Goal: Information Seeking & Learning: Understand process/instructions

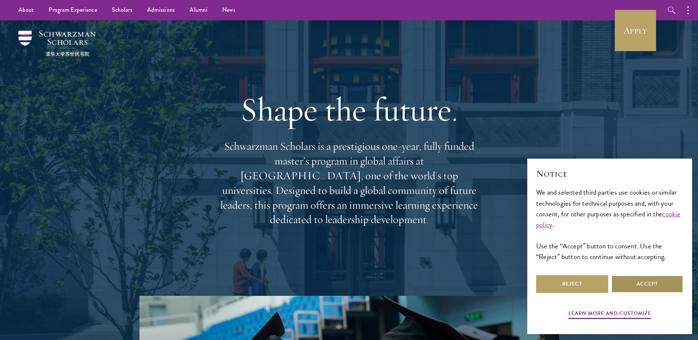
click at [632, 292] on button "Accept" at bounding box center [647, 284] width 72 height 18
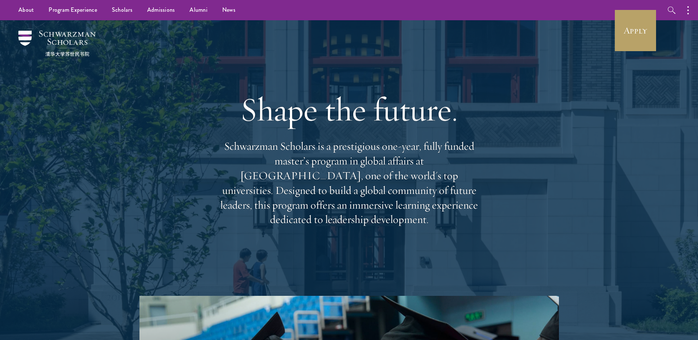
click at [230, 155] on p "Schwarzman Scholars is a prestigious one-year, fully funded master’s program in…" at bounding box center [349, 183] width 265 height 88
drag, startPoint x: 230, startPoint y: 155, endPoint x: 284, endPoint y: 172, distance: 56.8
click at [246, 160] on p "Schwarzman Scholars is a prestigious one-year, fully funded master’s program in…" at bounding box center [349, 183] width 265 height 88
drag, startPoint x: 284, startPoint y: 172, endPoint x: 409, endPoint y: 173, distance: 125.1
click at [393, 174] on p "Schwarzman Scholars is a prestigious one-year, fully funded master’s program in…" at bounding box center [349, 183] width 265 height 88
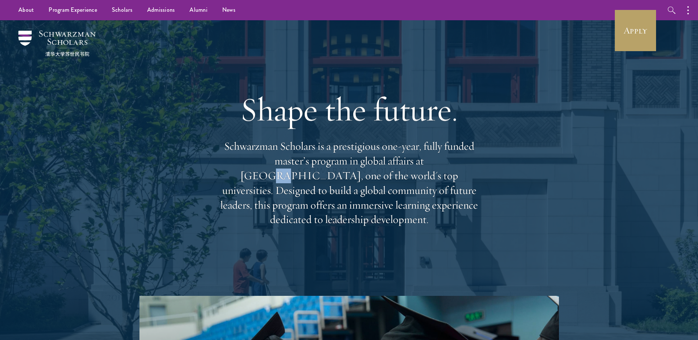
click at [409, 173] on p "Schwarzman Scholars is a prestigious one-year, fully funded master’s program in…" at bounding box center [349, 183] width 265 height 88
drag, startPoint x: 409, startPoint y: 173, endPoint x: 432, endPoint y: 166, distance: 24.0
click at [432, 166] on p "Schwarzman Scholars is a prestigious one-year, fully funded master’s program in…" at bounding box center [349, 183] width 265 height 88
drag, startPoint x: 432, startPoint y: 166, endPoint x: 302, endPoint y: 184, distance: 131.1
click at [302, 184] on p "Schwarzman Scholars is a prestigious one-year, fully funded master’s program in…" at bounding box center [349, 183] width 265 height 88
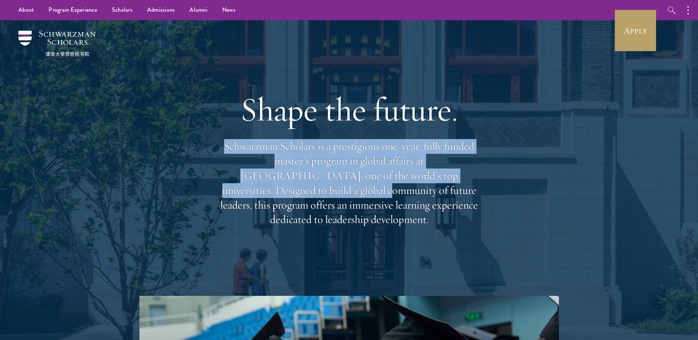
drag, startPoint x: 226, startPoint y: 152, endPoint x: 476, endPoint y: 189, distance: 252.2
click at [480, 189] on p "Schwarzman Scholars is a prestigious one-year, fully funded master’s program in…" at bounding box center [349, 183] width 265 height 88
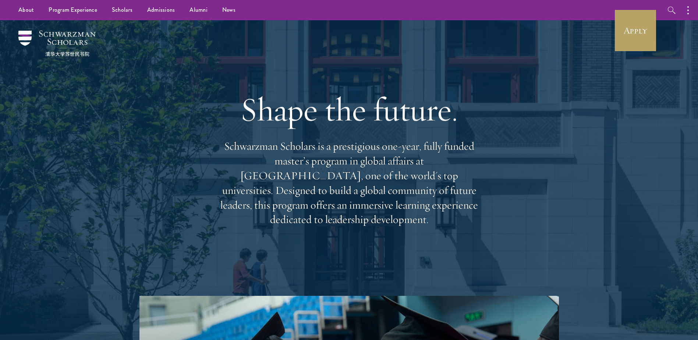
drag, startPoint x: 476, startPoint y: 189, endPoint x: 357, endPoint y: 197, distance: 119.1
click at [357, 197] on p "Schwarzman Scholars is a prestigious one-year, fully funded master’s program in…" at bounding box center [349, 183] width 265 height 88
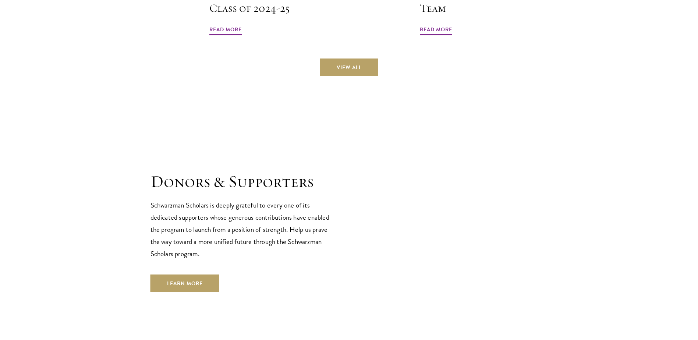
scroll to position [1950, 0]
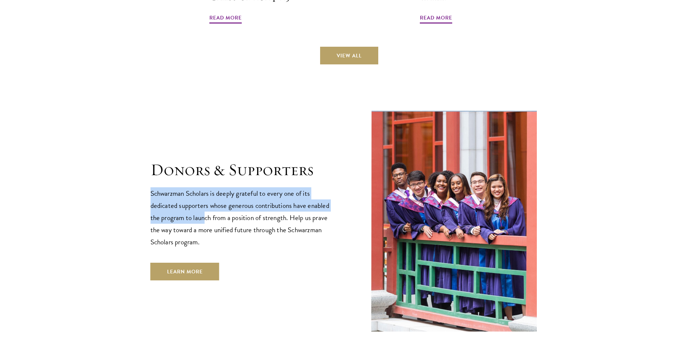
drag, startPoint x: 146, startPoint y: 169, endPoint x: 205, endPoint y: 196, distance: 64.2
click at [205, 196] on section "Donors & Supporters Schwarzman Scholars is deeply grateful to every one of its …" at bounding box center [349, 220] width 698 height 223
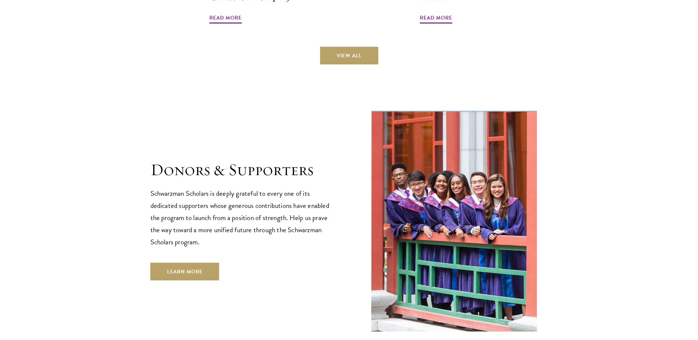
drag, startPoint x: 205, startPoint y: 196, endPoint x: 170, endPoint y: 211, distance: 37.5
click at [170, 211] on p "Schwarzman Scholars is deeply grateful to every one of its dedicated supporters…" at bounding box center [242, 217] width 184 height 61
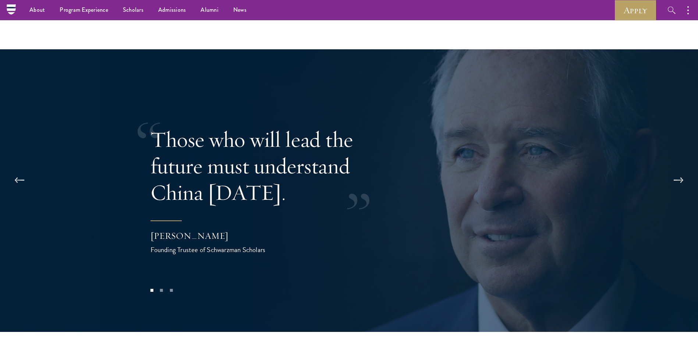
scroll to position [1418, 0]
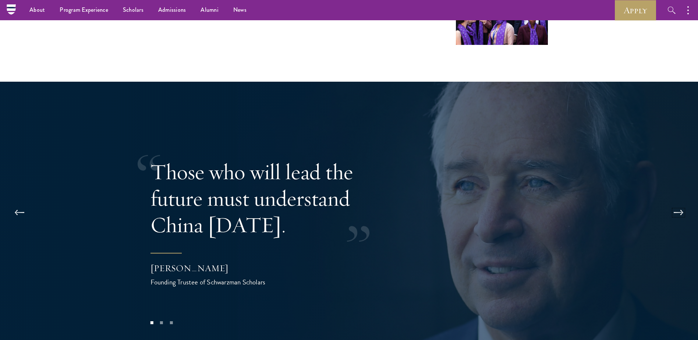
click at [684, 202] on button at bounding box center [678, 212] width 24 height 21
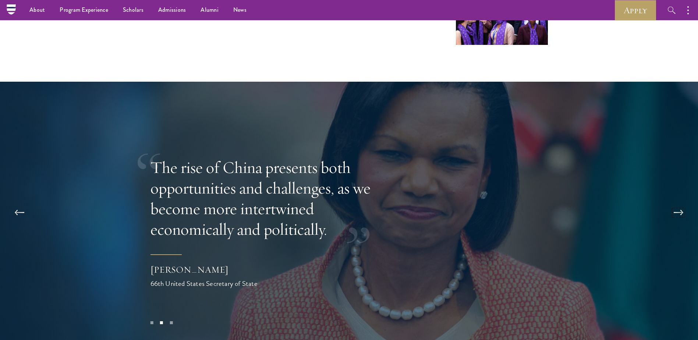
click at [684, 202] on button at bounding box center [678, 212] width 24 height 21
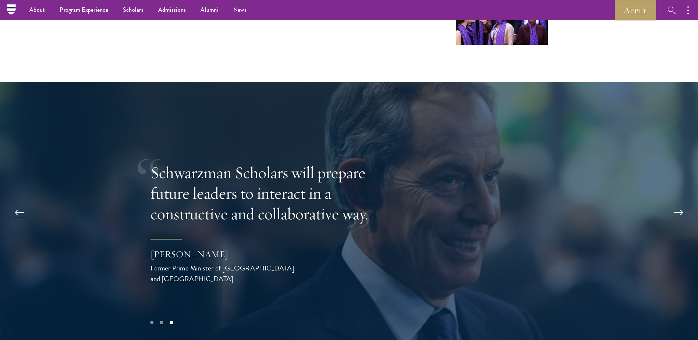
click at [14, 202] on button at bounding box center [19, 212] width 24 height 21
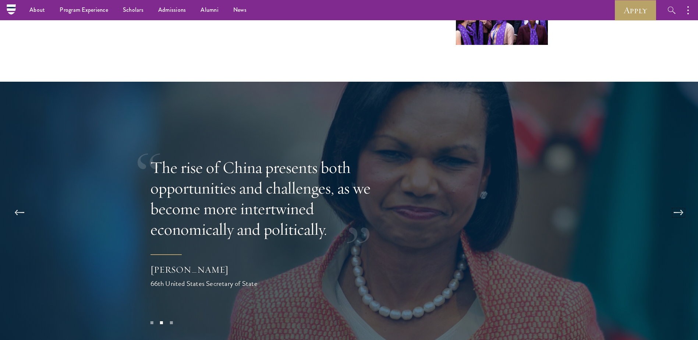
click at [675, 202] on button at bounding box center [678, 212] width 24 height 21
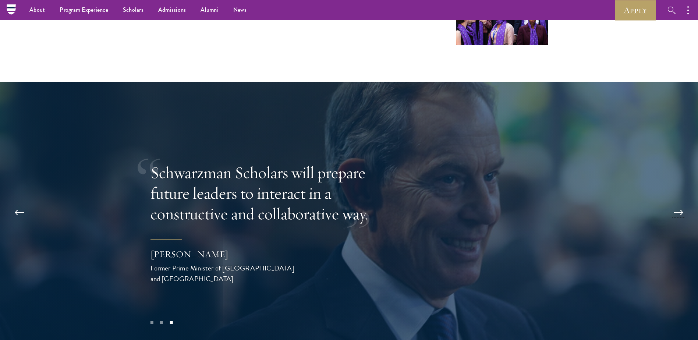
click at [675, 202] on button at bounding box center [678, 212] width 24 height 21
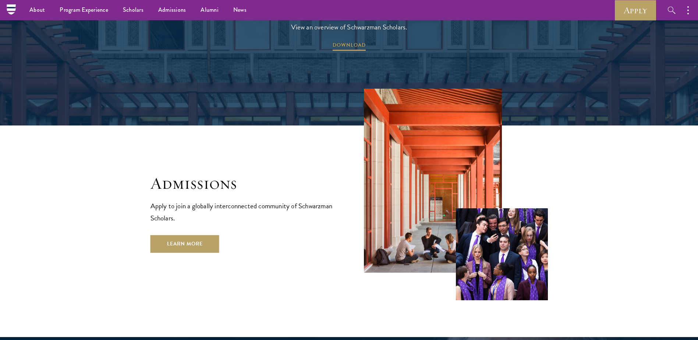
scroll to position [1161, 0]
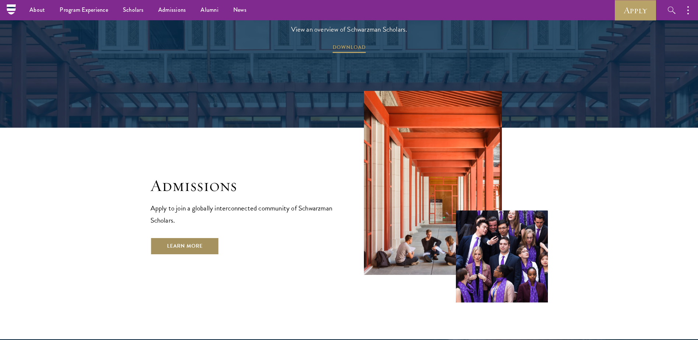
click at [199, 237] on link "Learn More" at bounding box center [184, 246] width 69 height 18
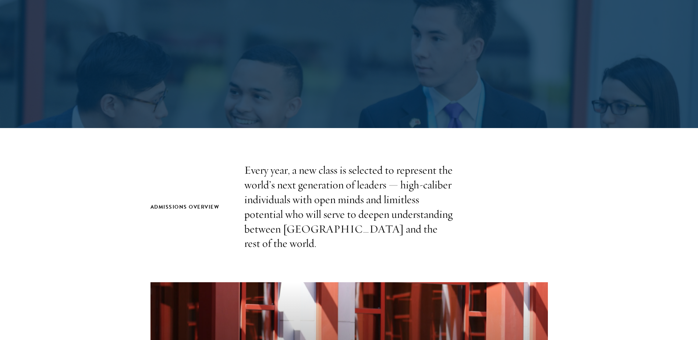
scroll to position [110, 0]
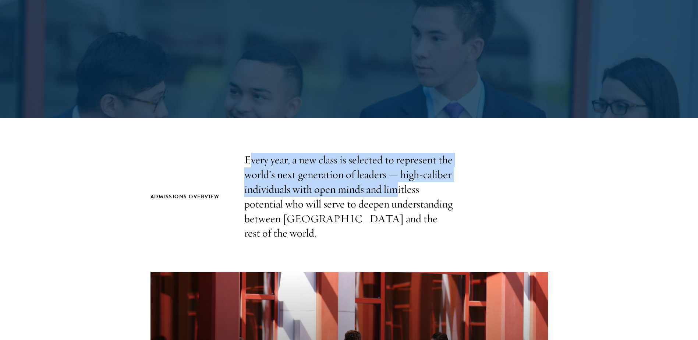
drag, startPoint x: 250, startPoint y: 160, endPoint x: 395, endPoint y: 186, distance: 147.2
click at [395, 186] on p "Every year, a new class is selected to represent the world’s next generation of…" at bounding box center [349, 197] width 210 height 88
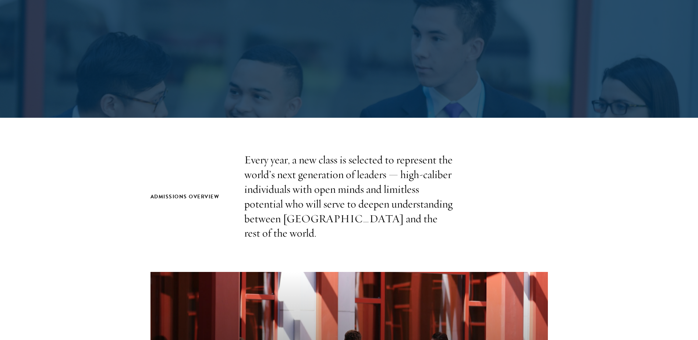
drag, startPoint x: 395, startPoint y: 186, endPoint x: 298, endPoint y: 220, distance: 102.9
click at [298, 220] on p "Every year, a new class is selected to represent the world’s next generation of…" at bounding box center [349, 197] width 210 height 88
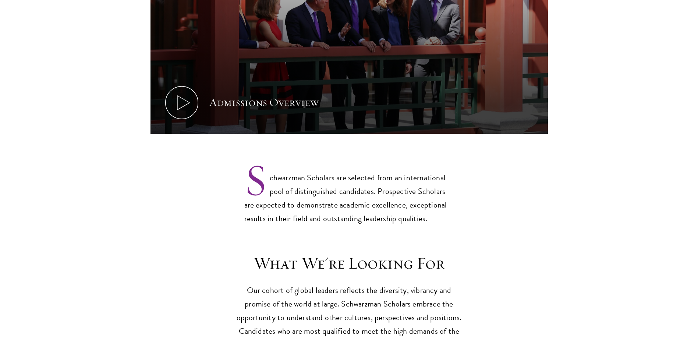
scroll to position [589, 0]
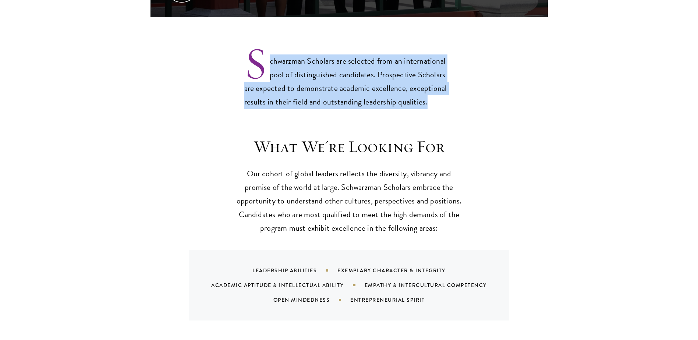
drag, startPoint x: 271, startPoint y: 49, endPoint x: 437, endPoint y: 89, distance: 170.6
click at [437, 89] on p "Schwarzman Scholars are selected from an international pool of distinguished ca…" at bounding box center [349, 75] width 210 height 67
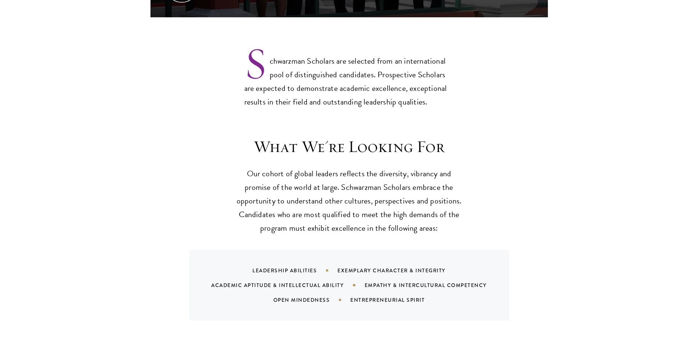
click at [261, 136] on h3 "What We're Looking For" at bounding box center [349, 146] width 228 height 21
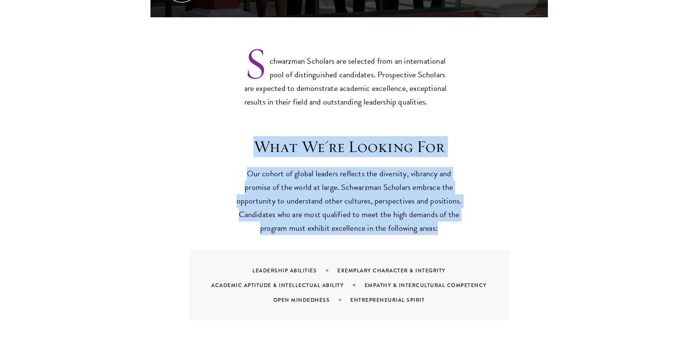
drag, startPoint x: 368, startPoint y: 165, endPoint x: 462, endPoint y: 211, distance: 105.3
click at [463, 211] on header "What We're Looking For Our cohort of global leaders reflects the diversity, vib…" at bounding box center [349, 185] width 228 height 99
drag, startPoint x: 462, startPoint y: 211, endPoint x: 327, endPoint y: 168, distance: 141.7
click at [327, 168] on p "Our cohort of global leaders reflects the diversity, vibrancy and promise of th…" at bounding box center [349, 201] width 228 height 68
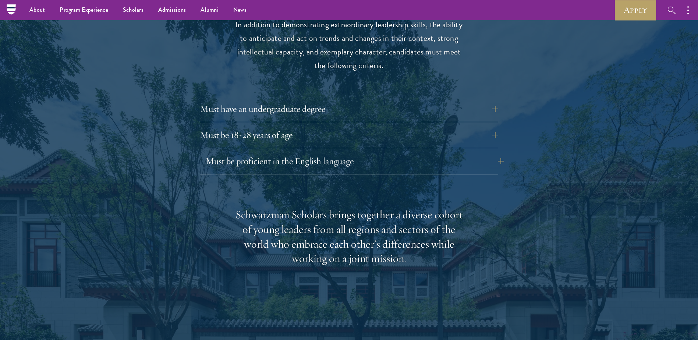
scroll to position [773, 0]
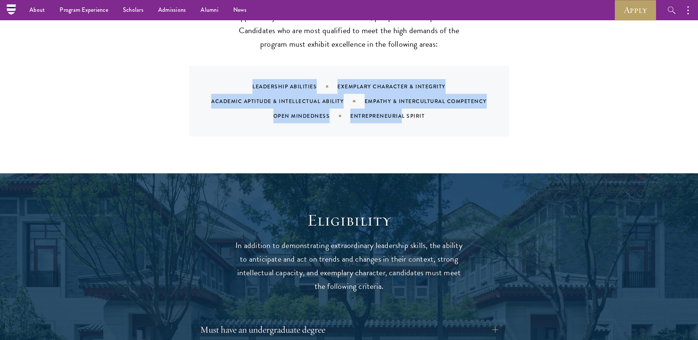
drag, startPoint x: 292, startPoint y: 93, endPoint x: 396, endPoint y: 130, distance: 110.8
click at [396, 130] on div "What We're Looking For Our cohort of global leaders reflects the diversity, vib…" at bounding box center [349, 56] width 698 height 235
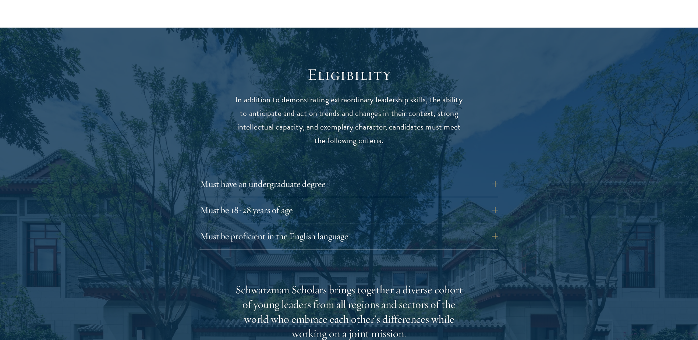
scroll to position [993, 0]
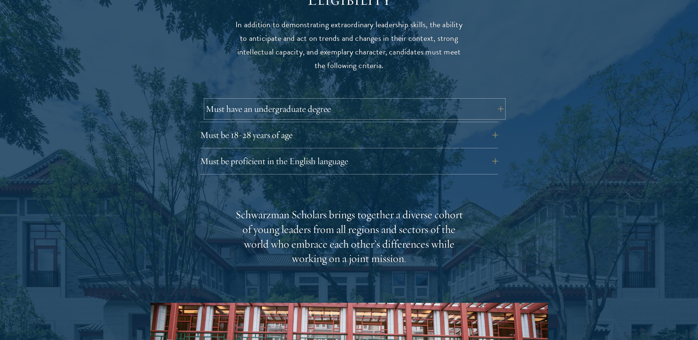
click at [295, 100] on button "Must have an undergraduate degree" at bounding box center [355, 109] width 298 height 18
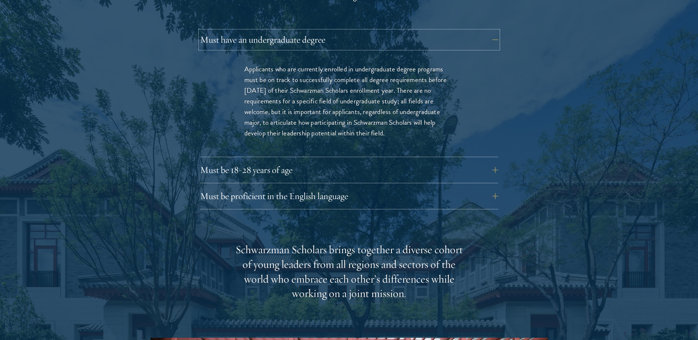
scroll to position [1067, 0]
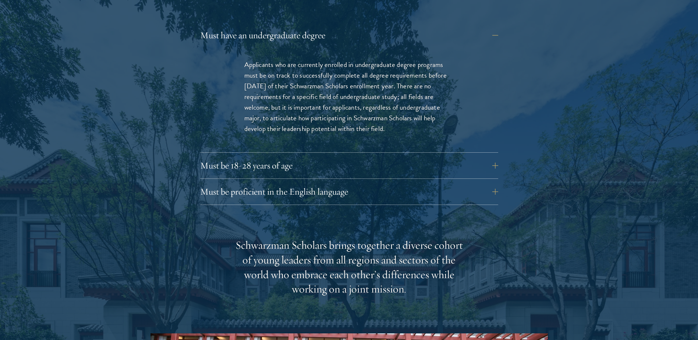
click at [333, 139] on div "Must have an undergraduate degree Applicants who are currently enrolled in unde…" at bounding box center [349, 115] width 298 height 178
click at [336, 157] on button "Must be 18-28 years of age" at bounding box center [355, 166] width 298 height 18
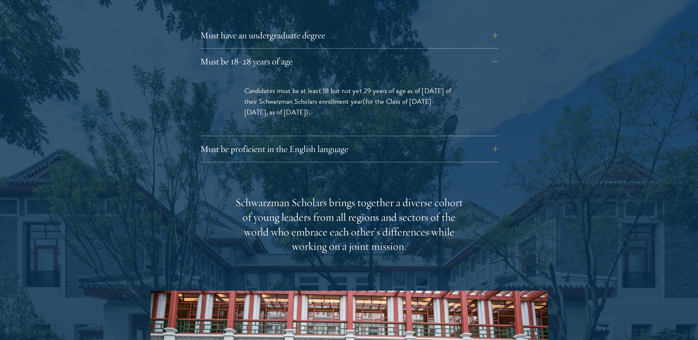
click at [345, 32] on div "Must have an undergraduate degree Applicants who are currently enrolled in unde…" at bounding box center [349, 37] width 298 height 22
click at [321, 26] on button "Must have an undergraduate degree" at bounding box center [355, 35] width 298 height 18
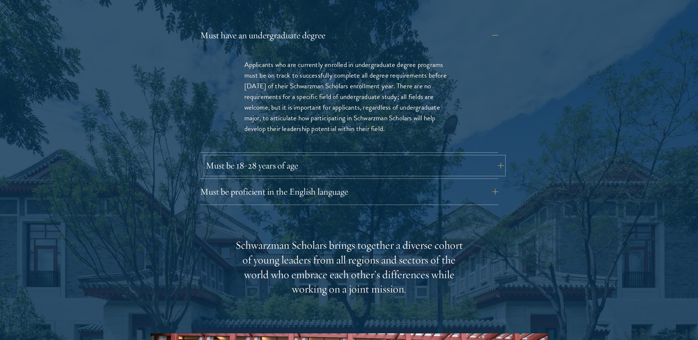
click at [379, 157] on button "Must be 18-28 years of age" at bounding box center [355, 166] width 298 height 18
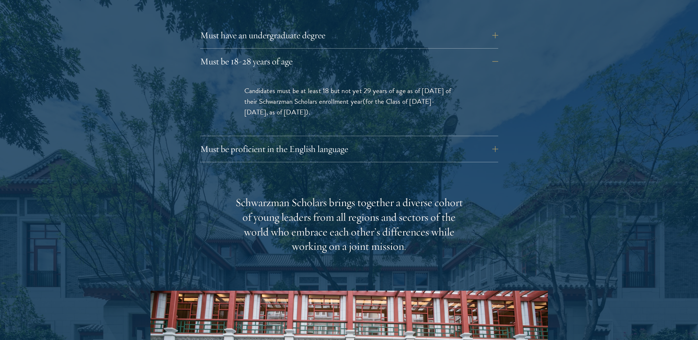
click at [377, 150] on div "Eligibility In addition to demonstrating extraordinary leadership skills, the a…" at bounding box center [348, 213] width 397 height 594
click at [377, 142] on button "Must be proficient in the English language" at bounding box center [355, 149] width 298 height 18
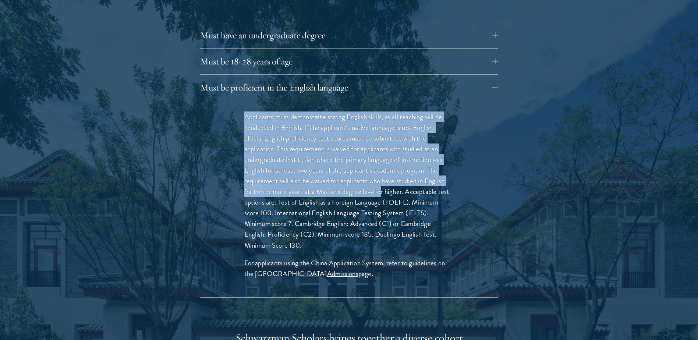
drag, startPoint x: 240, startPoint y: 102, endPoint x: 380, endPoint y: 178, distance: 159.5
click at [380, 178] on div "Applicants must demonstrate strong English skills, as all teaching will be cond…" at bounding box center [349, 198] width 254 height 197
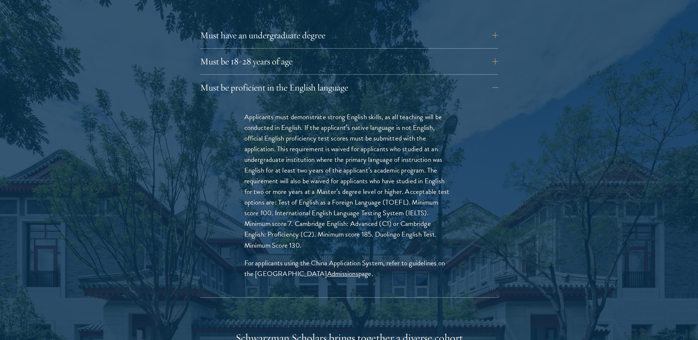
drag, startPoint x: 380, startPoint y: 178, endPoint x: 330, endPoint y: 192, distance: 52.3
click at [330, 192] on p "Applicants must demonstrate strong English skills, as all teaching will be cond…" at bounding box center [349, 180] width 210 height 139
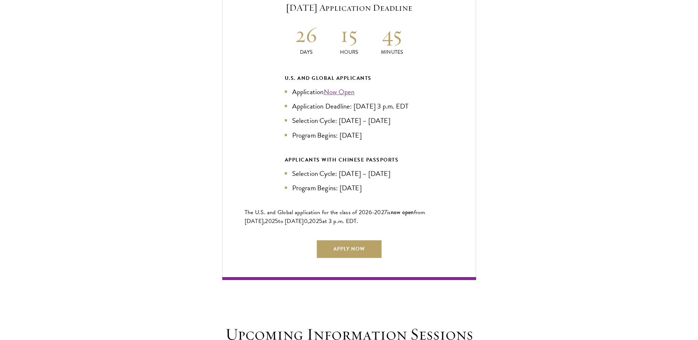
scroll to position [1840, 0]
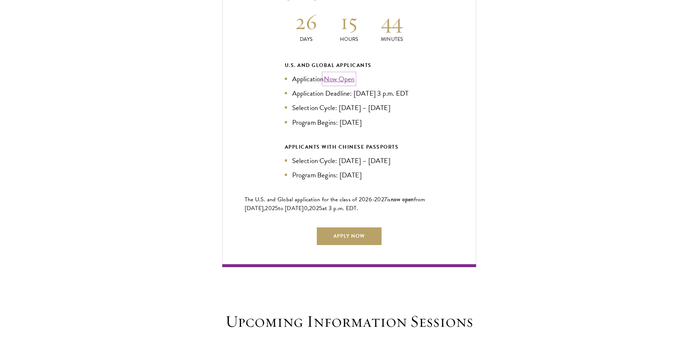
click at [347, 74] on link "Now Open" at bounding box center [339, 79] width 31 height 11
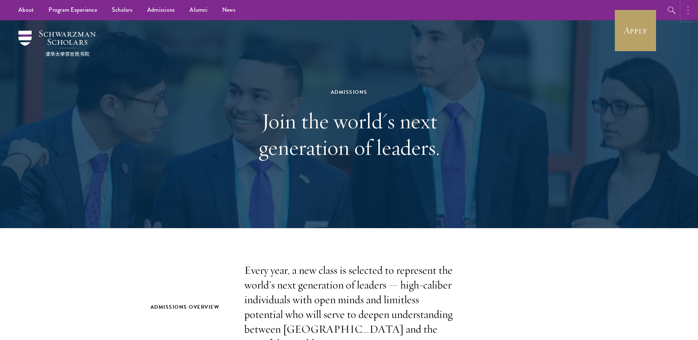
click at [690, 14] on button "button" at bounding box center [690, 10] width 16 height 20
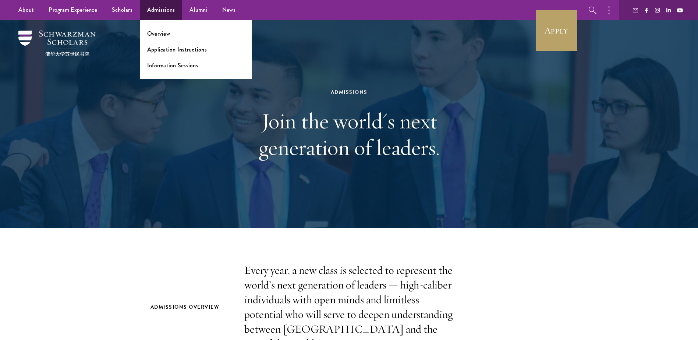
click at [180, 54] on ul "Overview Application Instructions Information Sessions" at bounding box center [196, 49] width 112 height 58
click at [181, 52] on link "Application Instructions" at bounding box center [177, 49] width 60 height 8
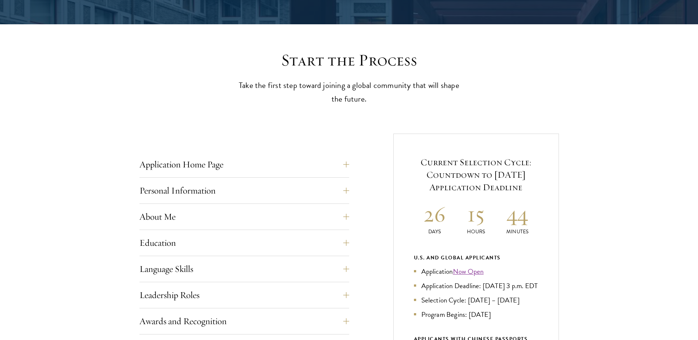
scroll to position [258, 0]
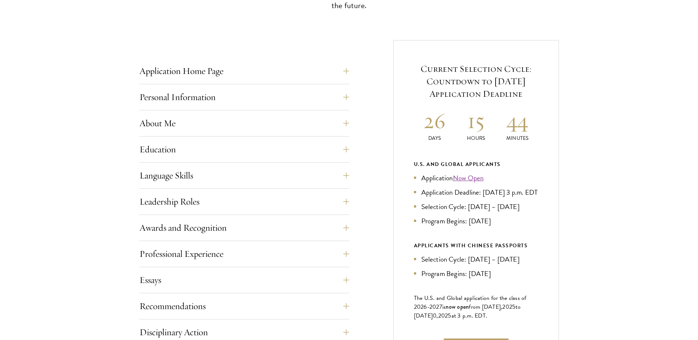
click at [350, 74] on div "Application Home Page The online application form must be completed in English.…" at bounding box center [348, 258] width 419 height 436
click at [347, 74] on button "Application Home Page" at bounding box center [250, 71] width 210 height 18
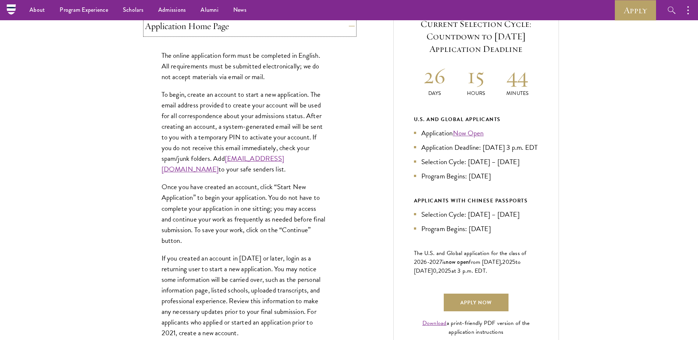
scroll to position [294, 0]
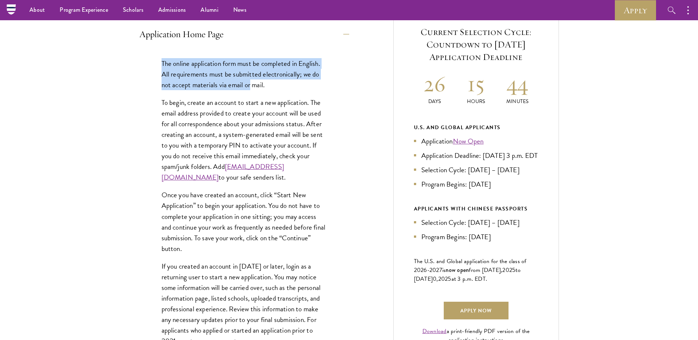
drag, startPoint x: 162, startPoint y: 64, endPoint x: 251, endPoint y: 87, distance: 92.3
click at [251, 86] on p "The online application form must be completed in English. All requirements must…" at bounding box center [245, 74] width 166 height 32
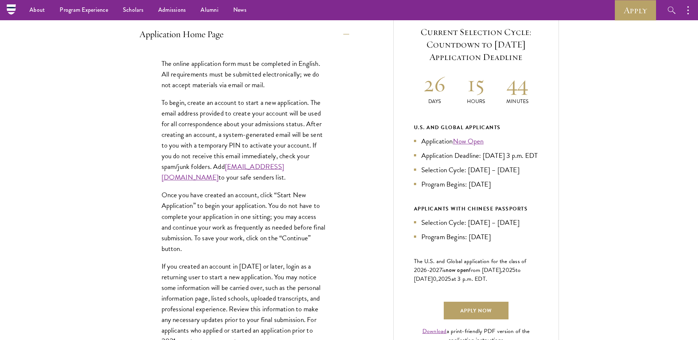
click at [189, 102] on p "To begin, create an account to start a new application. The email address provi…" at bounding box center [245, 140] width 166 height 86
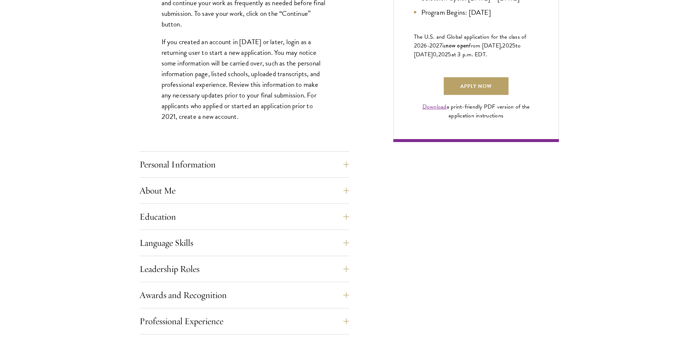
scroll to position [589, 0]
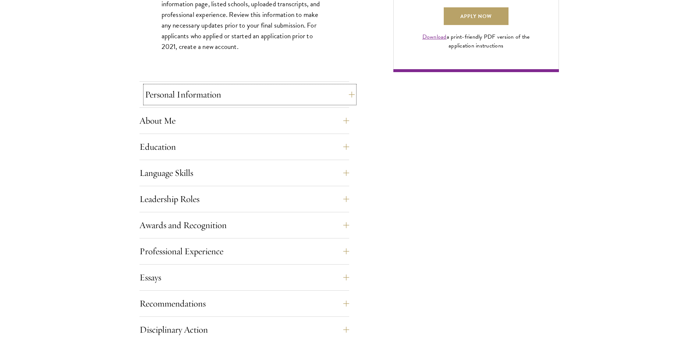
click at [205, 101] on button "Personal Information" at bounding box center [250, 95] width 210 height 18
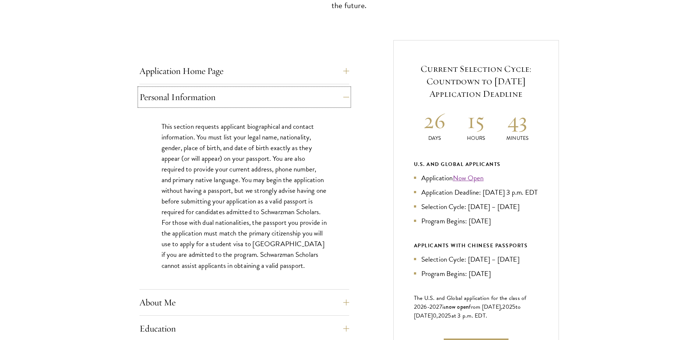
scroll to position [294, 0]
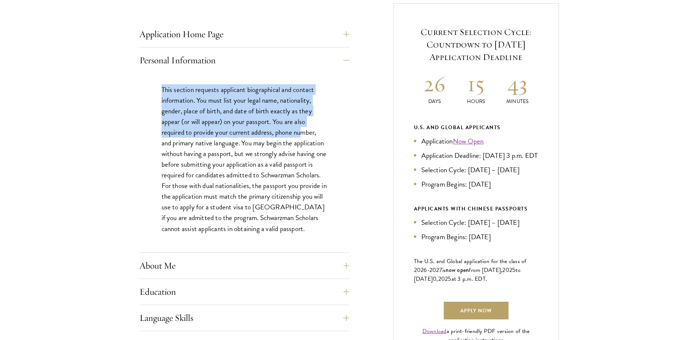
drag, startPoint x: 162, startPoint y: 91, endPoint x: 301, endPoint y: 136, distance: 146.4
click at [301, 136] on p "This section requests applicant biographical and contact information. You must …" at bounding box center [245, 159] width 166 height 150
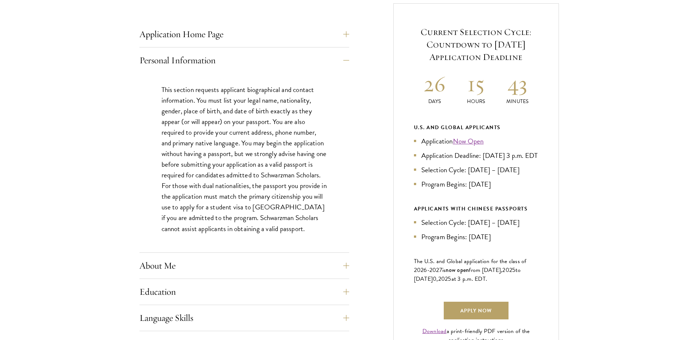
drag, startPoint x: 301, startPoint y: 136, endPoint x: 255, endPoint y: 149, distance: 47.9
click at [245, 141] on p "This section requests applicant biographical and contact information. You must …" at bounding box center [245, 159] width 166 height 150
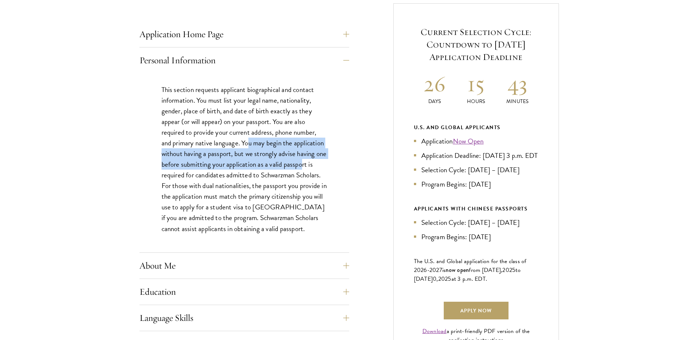
drag, startPoint x: 255, startPoint y: 149, endPoint x: 313, endPoint y: 163, distance: 60.0
click at [313, 163] on p "This section requests applicant biographical and contact information. You must …" at bounding box center [245, 159] width 166 height 150
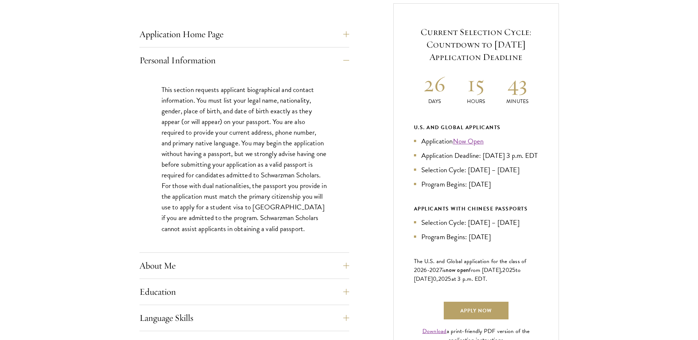
drag, startPoint x: 313, startPoint y: 163, endPoint x: 254, endPoint y: 193, distance: 66.0
click at [254, 193] on p "This section requests applicant biographical and contact information. You must …" at bounding box center [245, 159] width 166 height 150
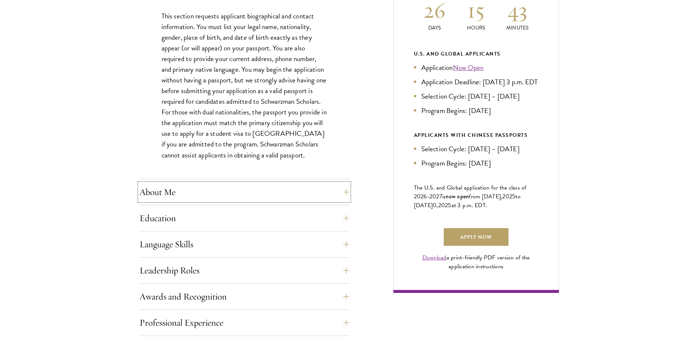
click at [256, 193] on button "About Me" at bounding box center [244, 192] width 210 height 18
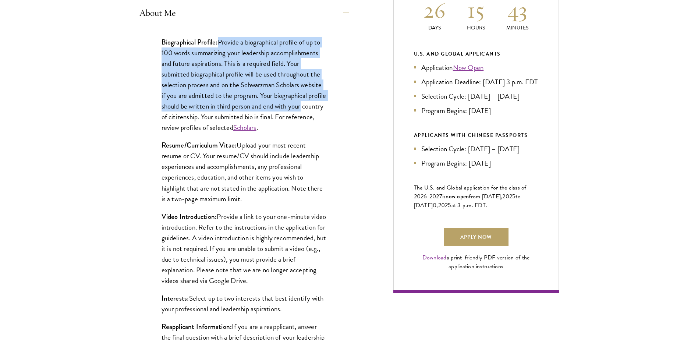
drag, startPoint x: 221, startPoint y: 44, endPoint x: 341, endPoint y: 102, distance: 132.5
click at [341, 102] on div "Biographical Profile: Provide a biographical profile of up to 100 words summari…" at bounding box center [244, 204] width 210 height 357
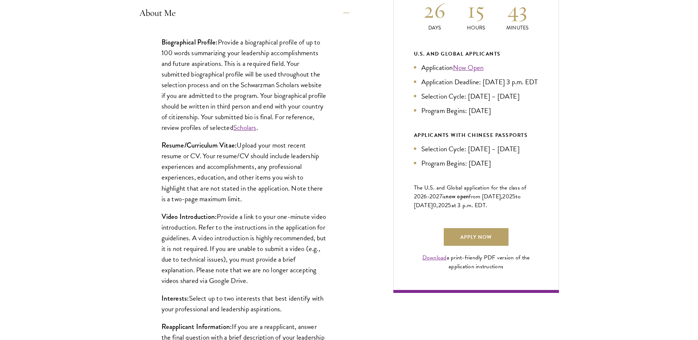
click at [200, 119] on p "Biographical Profile: Provide a biographical profile of up to 100 words summari…" at bounding box center [245, 85] width 166 height 96
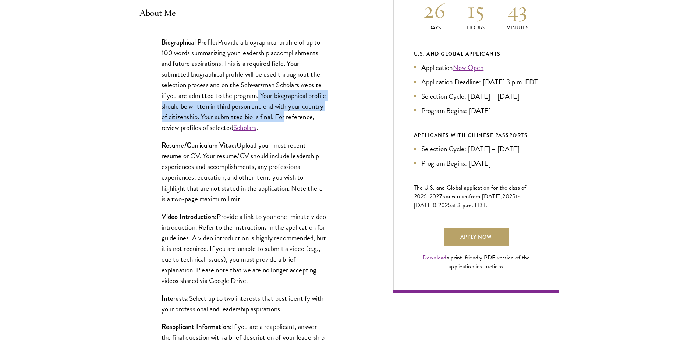
drag, startPoint x: 259, startPoint y: 96, endPoint x: 316, endPoint y: 121, distance: 62.3
click at [316, 121] on p "Biographical Profile: Provide a biographical profile of up to 100 words summari…" at bounding box center [245, 85] width 166 height 96
drag, startPoint x: 316, startPoint y: 121, endPoint x: 209, endPoint y: 102, distance: 109.1
click at [209, 102] on p "Biographical Profile: Provide a biographical profile of up to 100 words summari…" at bounding box center [245, 85] width 166 height 96
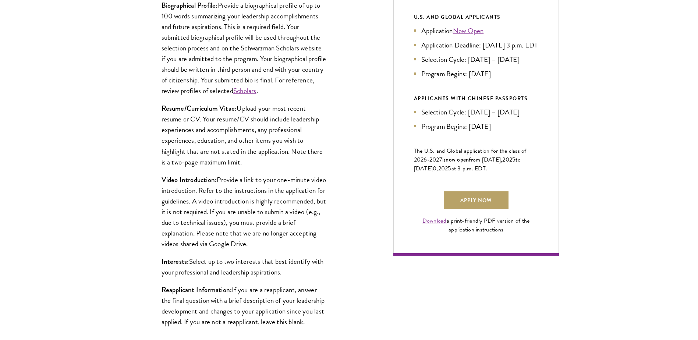
scroll to position [441, 0]
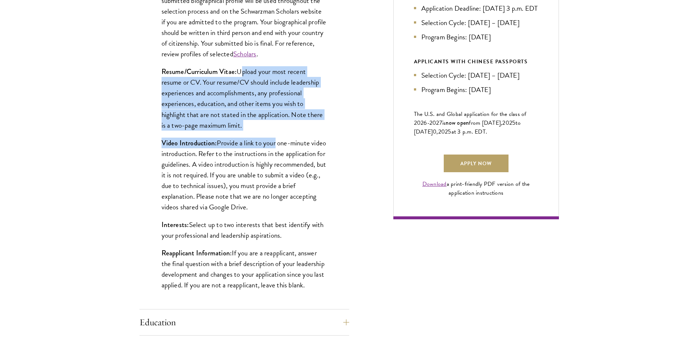
drag, startPoint x: 240, startPoint y: 74, endPoint x: 273, endPoint y: 136, distance: 70.1
click at [273, 136] on div "Biographical Profile: Provide a biographical profile of up to 100 words summari…" at bounding box center [244, 130] width 210 height 357
drag, startPoint x: 273, startPoint y: 136, endPoint x: 231, endPoint y: 128, distance: 43.0
click at [231, 128] on p "Resume/Curriculum Vitae: Upload your most recent resume or CV. Your resume/CV s…" at bounding box center [245, 98] width 166 height 64
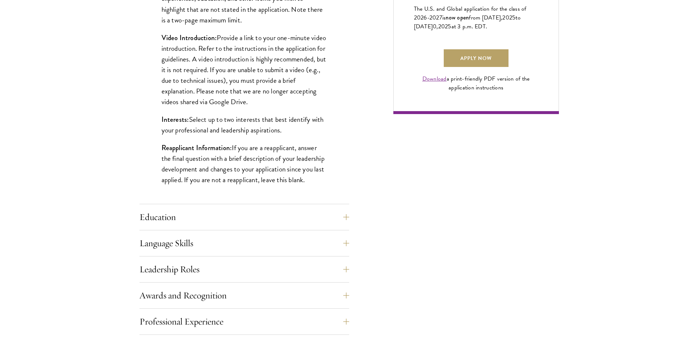
scroll to position [589, 0]
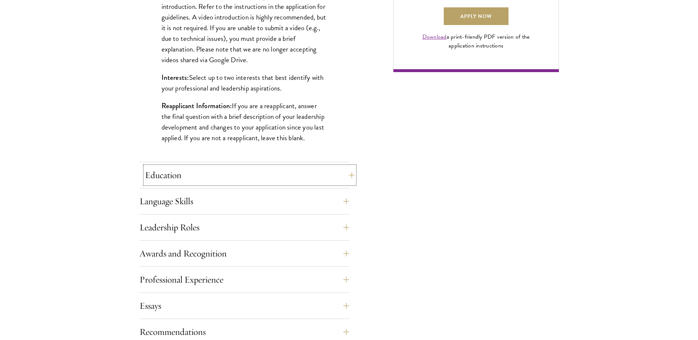
click at [235, 175] on button "Education" at bounding box center [250, 175] width 210 height 18
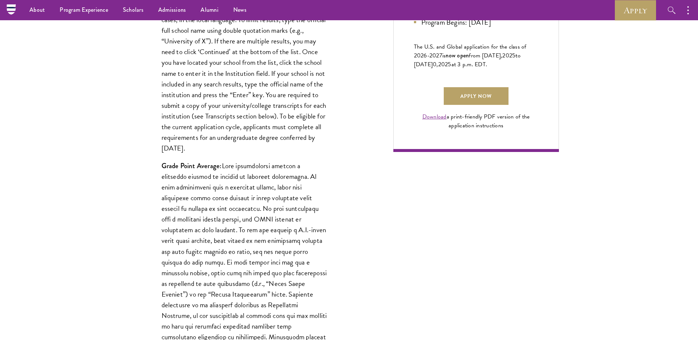
scroll to position [368, 0]
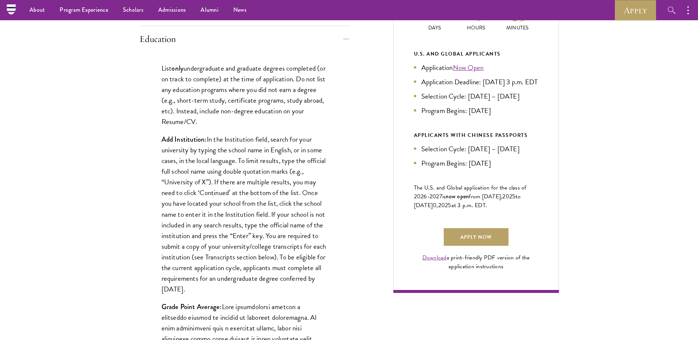
drag, startPoint x: 162, startPoint y: 67, endPoint x: 251, endPoint y: 126, distance: 107.1
click at [251, 126] on p "List only undergraduate and graduate degrees completed (or on track to complete…" at bounding box center [245, 95] width 166 height 64
drag, startPoint x: 251, startPoint y: 126, endPoint x: 155, endPoint y: 122, distance: 96.1
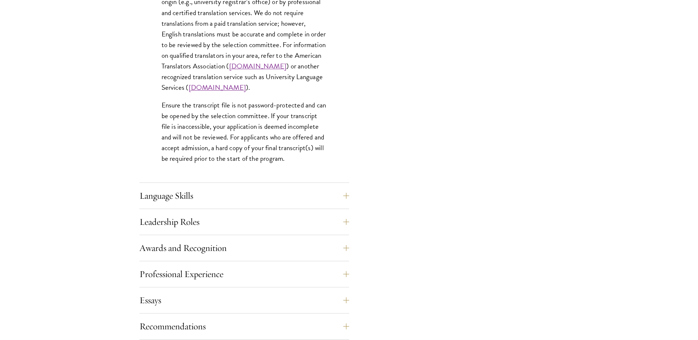
scroll to position [1177, 0]
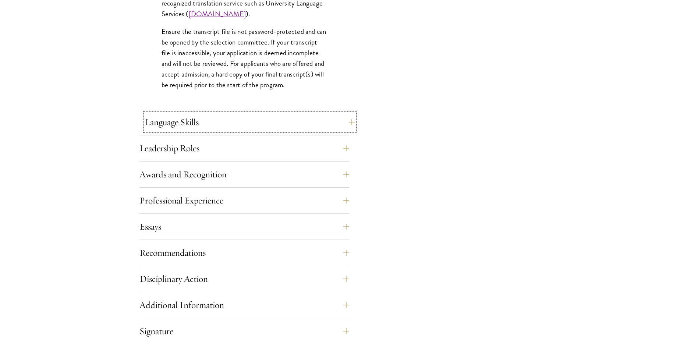
click at [233, 128] on button "Language Skills" at bounding box center [250, 122] width 210 height 18
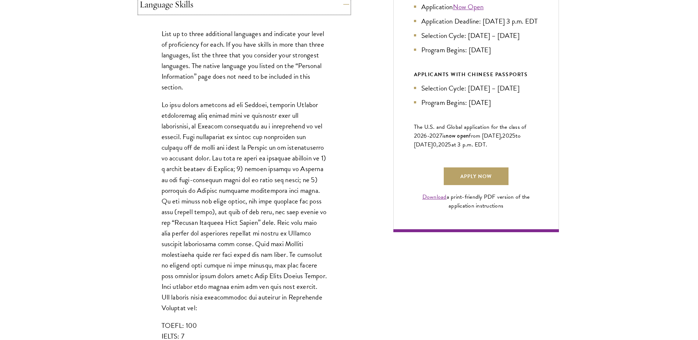
scroll to position [441, 0]
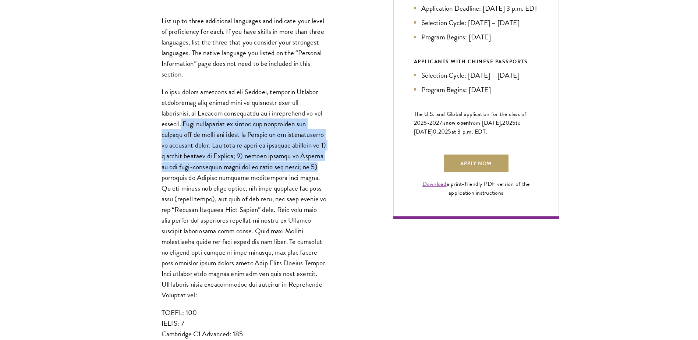
drag, startPoint x: 186, startPoint y: 123, endPoint x: 343, endPoint y: 163, distance: 161.5
click at [343, 163] on div "List up to three additional languages and indicate your level of proficiency fo…" at bounding box center [244, 191] width 210 height 375
click at [154, 170] on div "List up to three additional languages and indicate your level of proficiency fo…" at bounding box center [244, 191] width 210 height 375
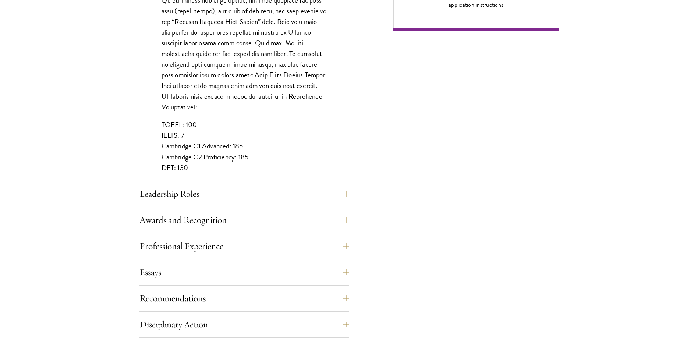
scroll to position [736, 0]
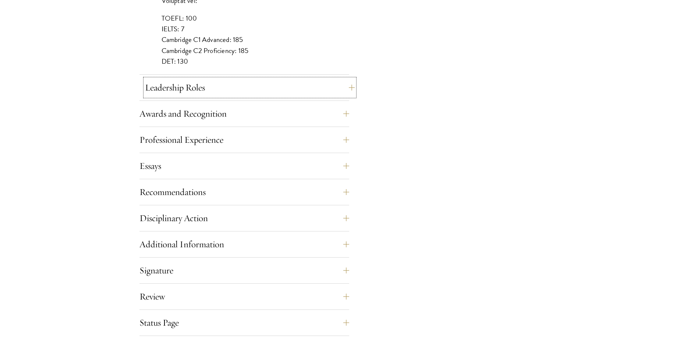
click at [216, 95] on button "Leadership Roles" at bounding box center [250, 88] width 210 height 18
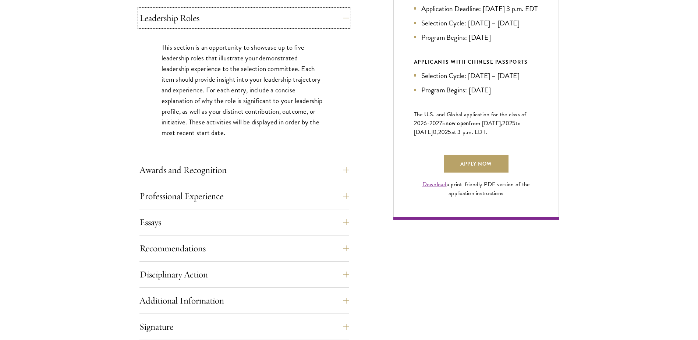
scroll to position [441, 0]
click at [229, 157] on div "Application Home Page The online application form must be completed in English.…" at bounding box center [244, 148] width 210 height 540
click at [237, 167] on button "Awards and Recognition" at bounding box center [250, 170] width 210 height 18
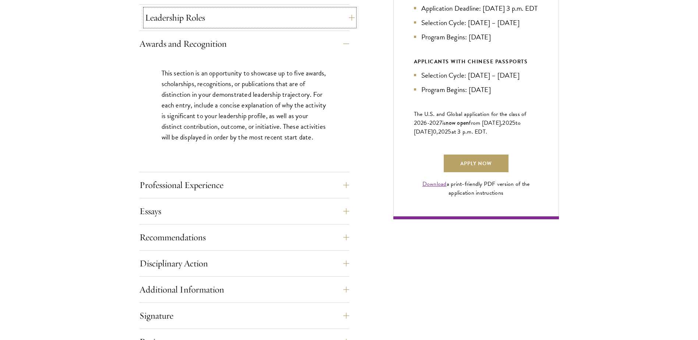
click at [221, 16] on button "Leadership Roles" at bounding box center [250, 18] width 210 height 18
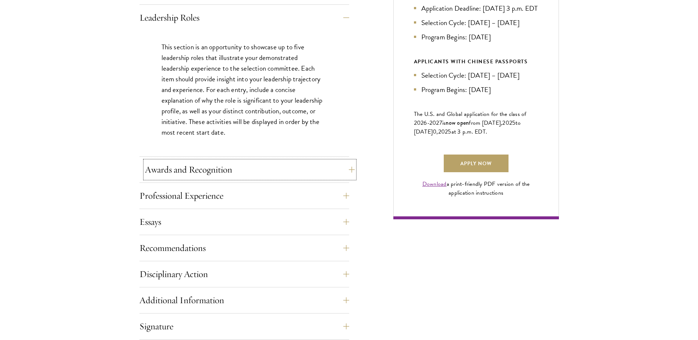
click at [188, 164] on button "Awards and Recognition" at bounding box center [250, 170] width 210 height 18
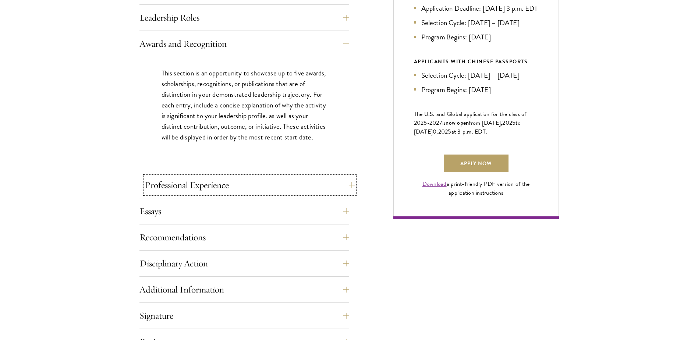
click at [204, 184] on button "Professional Experience" at bounding box center [250, 185] width 210 height 18
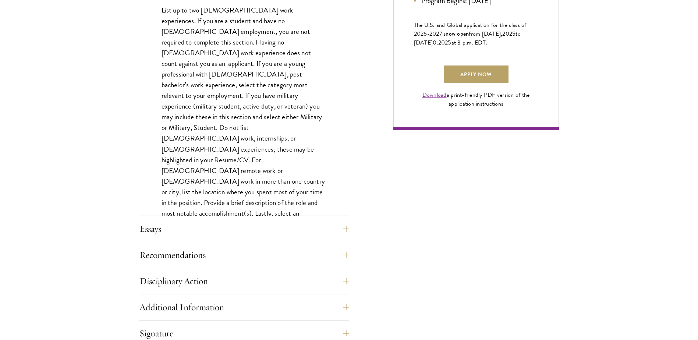
scroll to position [589, 0]
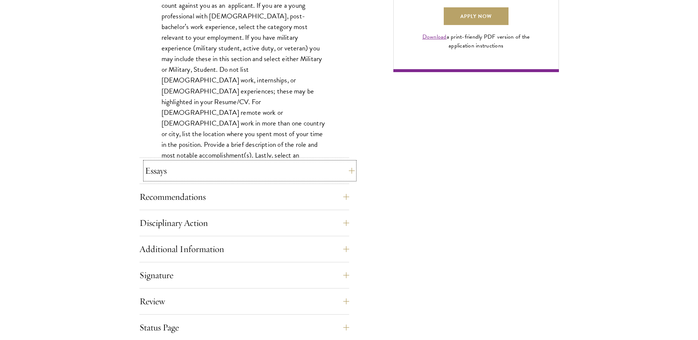
click at [228, 169] on button "Essays" at bounding box center [250, 171] width 210 height 18
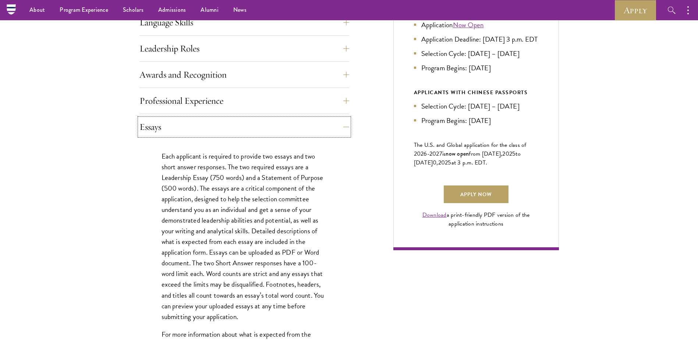
scroll to position [405, 0]
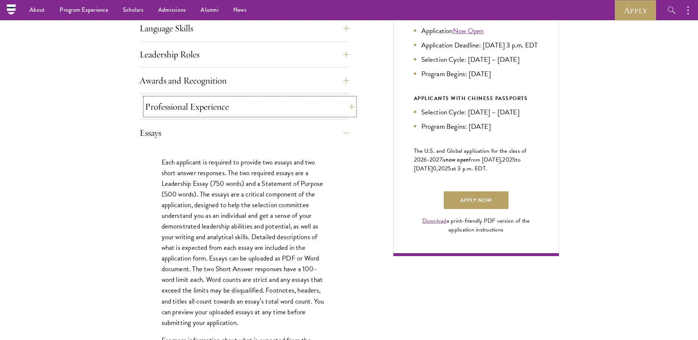
click at [222, 111] on button "Professional Experience" at bounding box center [250, 107] width 210 height 18
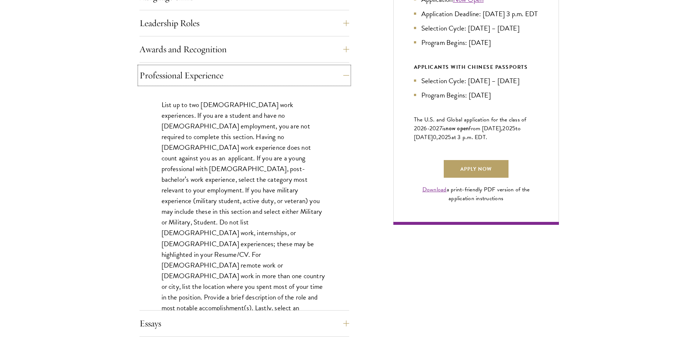
scroll to position [478, 0]
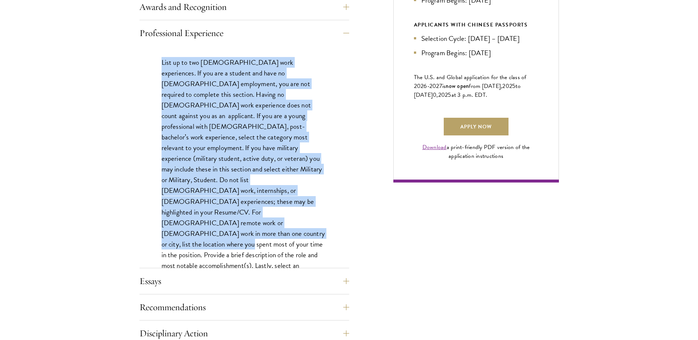
drag, startPoint x: 161, startPoint y: 62, endPoint x: 344, endPoint y: 207, distance: 233.3
click at [344, 206] on div "List up to two [DEMOGRAPHIC_DATA] work experiences. If you are a student and ha…" at bounding box center [244, 178] width 210 height 265
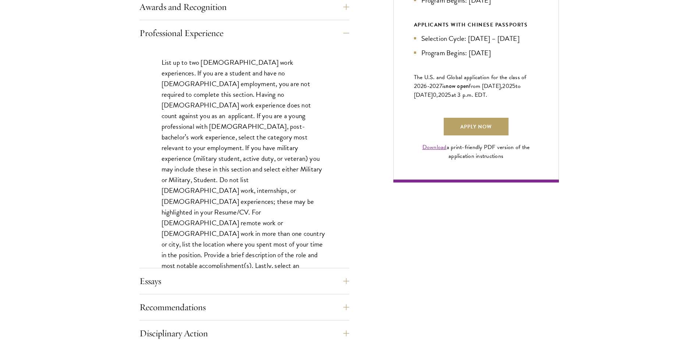
drag, startPoint x: 344, startPoint y: 207, endPoint x: 306, endPoint y: 218, distance: 39.5
click at [301, 221] on p "List up to two [DEMOGRAPHIC_DATA] work experiences. If you are a student and ha…" at bounding box center [245, 174] width 166 height 235
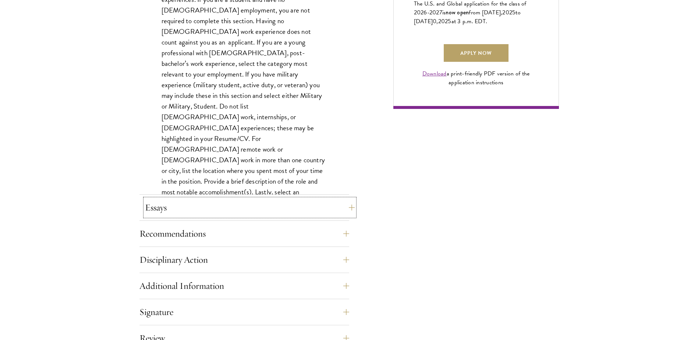
click at [337, 207] on button "Essays" at bounding box center [250, 208] width 210 height 18
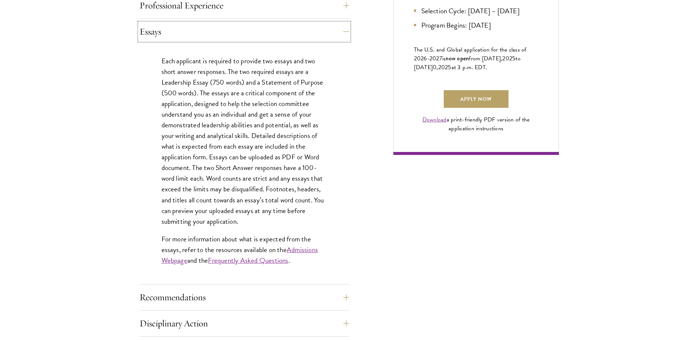
scroll to position [728, 0]
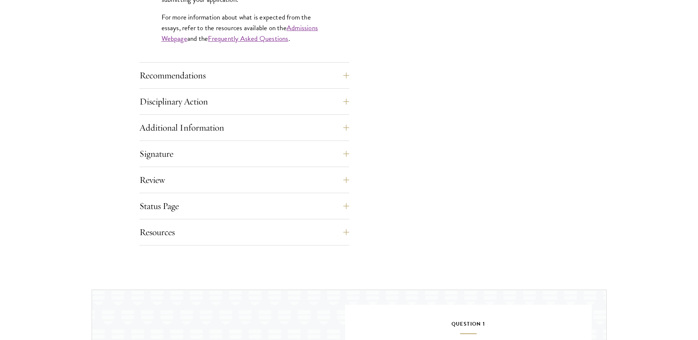
click at [237, 79] on button "Recommendations" at bounding box center [250, 76] width 210 height 18
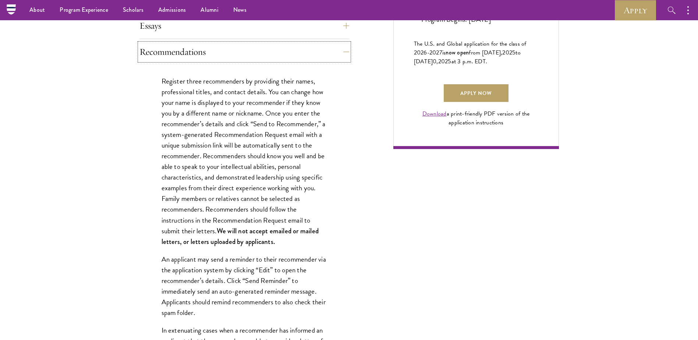
scroll to position [507, 0]
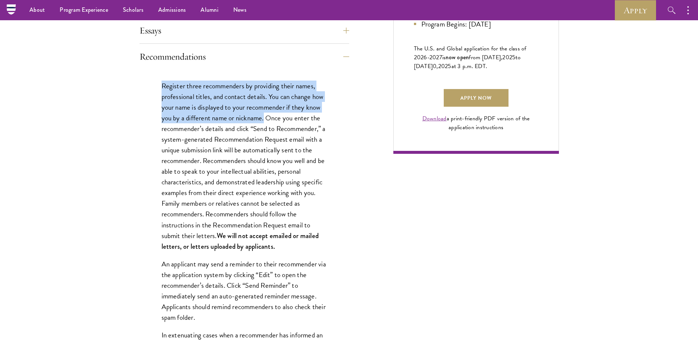
drag, startPoint x: 162, startPoint y: 83, endPoint x: 265, endPoint y: 121, distance: 110.1
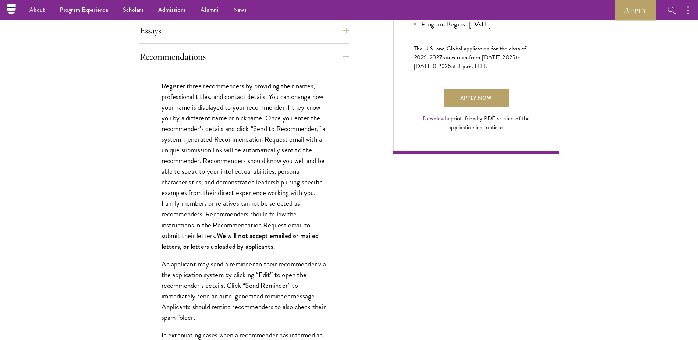
click at [165, 137] on p "Register three recommenders by providing their names, professional titles, and …" at bounding box center [245, 166] width 166 height 171
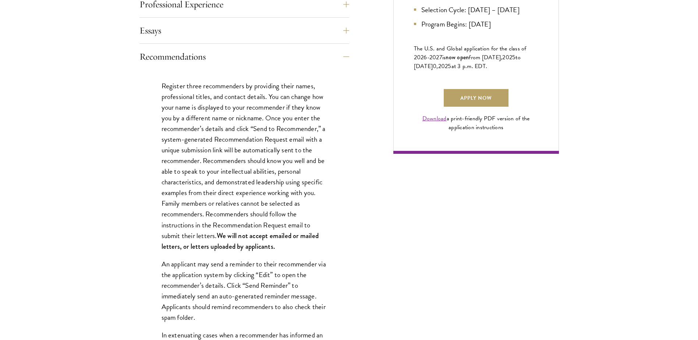
scroll to position [544, 0]
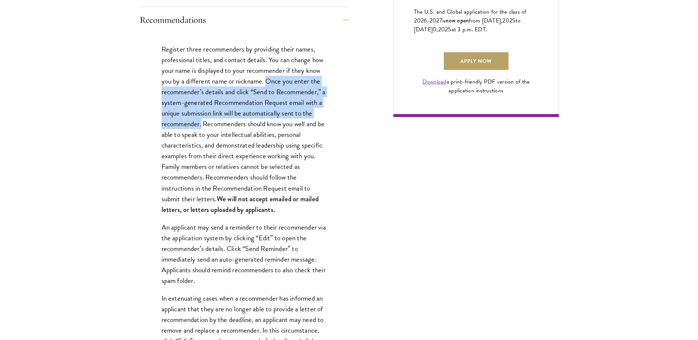
drag, startPoint x: 267, startPoint y: 81, endPoint x: 201, endPoint y: 127, distance: 80.8
click at [201, 127] on p "Register three recommenders by providing their names, professional titles, and …" at bounding box center [245, 129] width 166 height 171
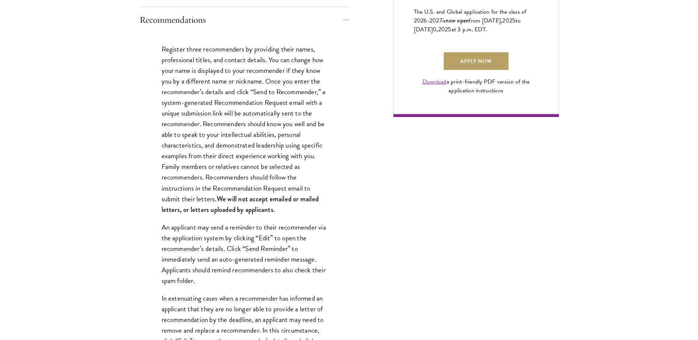
drag, startPoint x: 201, startPoint y: 127, endPoint x: 160, endPoint y: 143, distance: 44.1
click at [160, 143] on div "Register three recommenders by providing their names, professional titles, and …" at bounding box center [244, 329] width 210 height 592
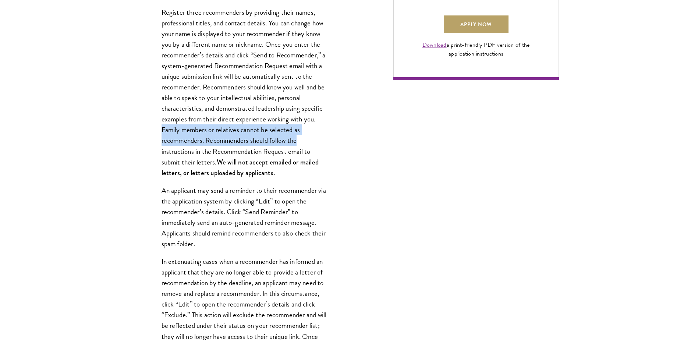
drag, startPoint x: 188, startPoint y: 130, endPoint x: 346, endPoint y: 142, distance: 158.3
click at [346, 142] on div "Register three recommenders by providing their names, professional titles, and …" at bounding box center [244, 292] width 210 height 592
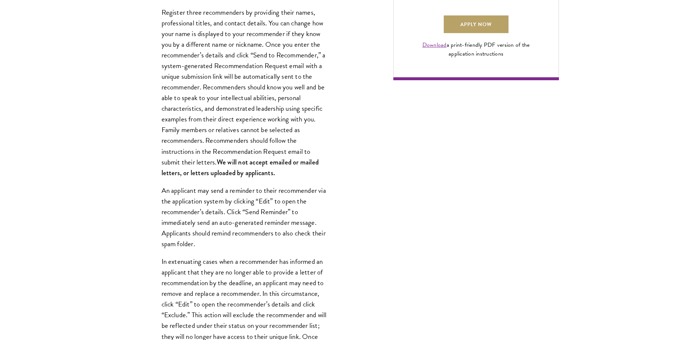
drag, startPoint x: 347, startPoint y: 142, endPoint x: 253, endPoint y: 98, distance: 103.0
click at [253, 98] on p "Register three recommenders by providing their names, professional titles, and …" at bounding box center [245, 92] width 166 height 171
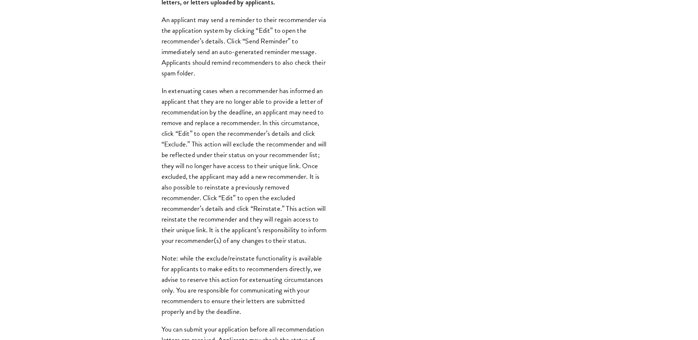
scroll to position [765, 0]
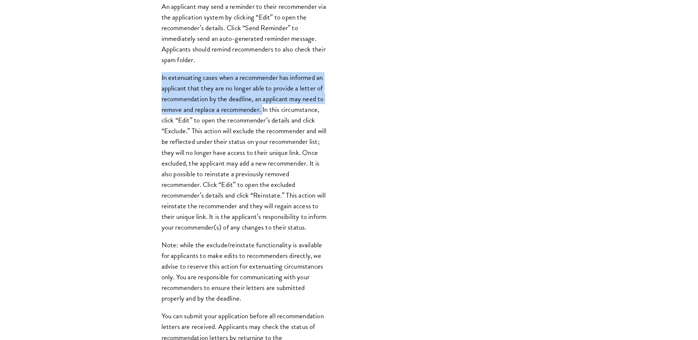
drag, startPoint x: 162, startPoint y: 75, endPoint x: 263, endPoint y: 112, distance: 107.7
click at [263, 112] on p "In extenuating cases when a recommender has informed an applicant that they are…" at bounding box center [245, 152] width 166 height 160
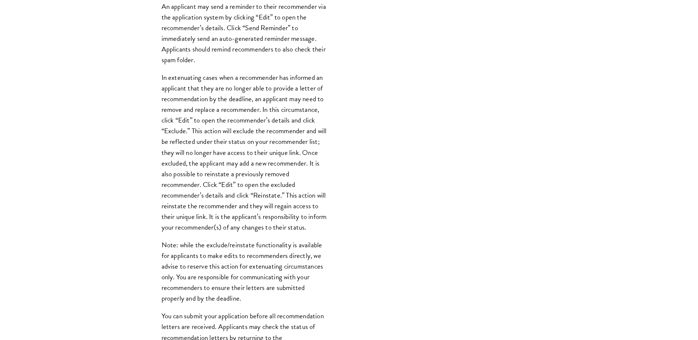
drag, startPoint x: 263, startPoint y: 112, endPoint x: 216, endPoint y: 117, distance: 47.4
click at [216, 117] on p "In extenuating cases when a recommender has informed an applicant that they are…" at bounding box center [245, 152] width 166 height 160
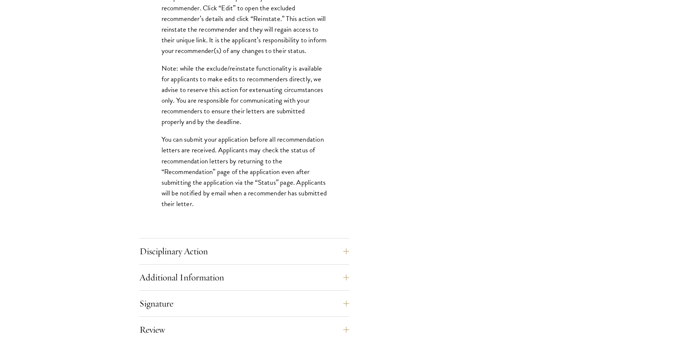
scroll to position [985, 0]
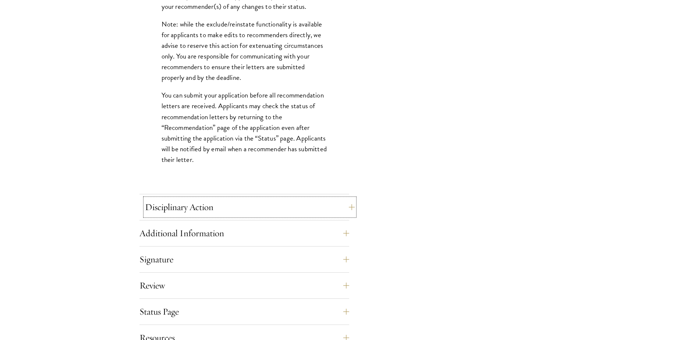
click at [226, 201] on button "Disciplinary Action" at bounding box center [250, 207] width 210 height 18
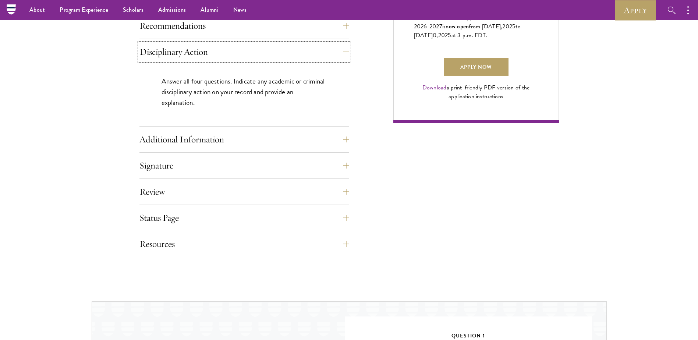
scroll to position [507, 0]
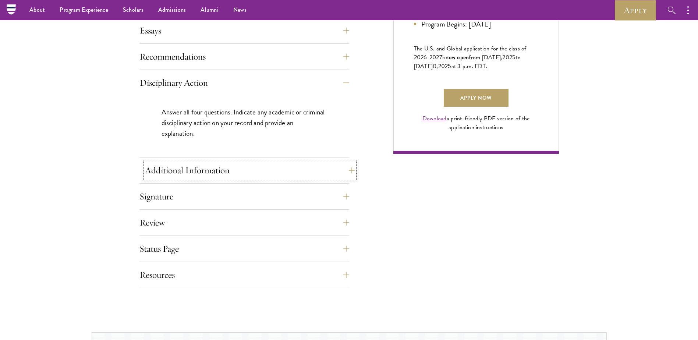
click at [284, 165] on button "Additional Information" at bounding box center [250, 171] width 210 height 18
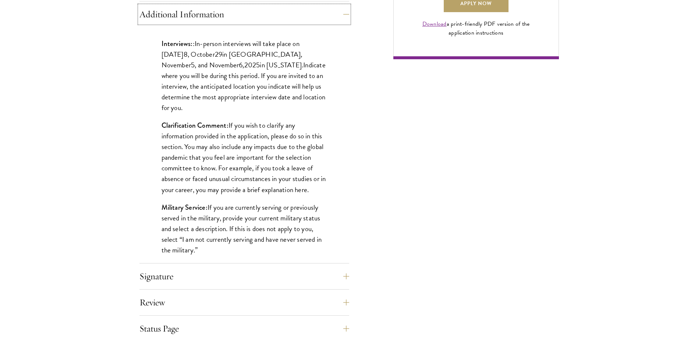
scroll to position [617, 0]
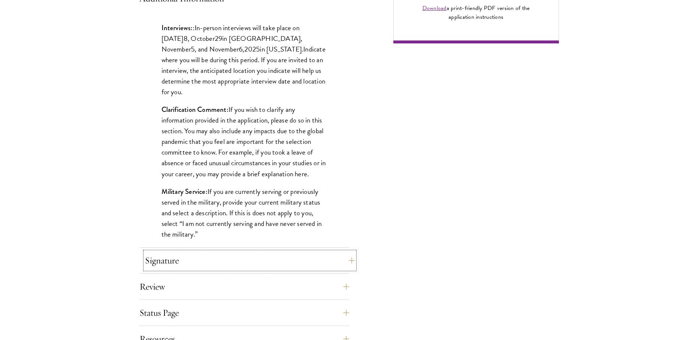
click at [223, 253] on button "Signature" at bounding box center [250, 261] width 210 height 18
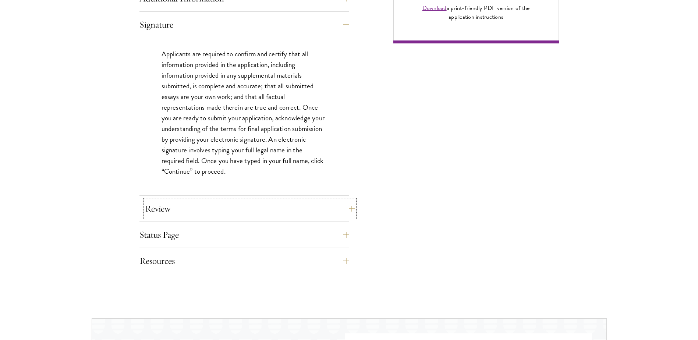
click at [227, 207] on button "Review" at bounding box center [250, 209] width 210 height 18
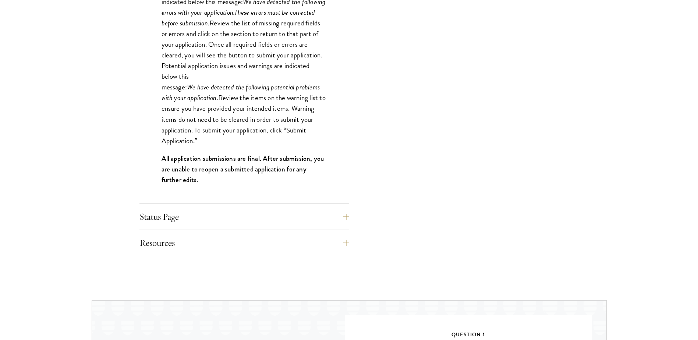
scroll to position [728, 0]
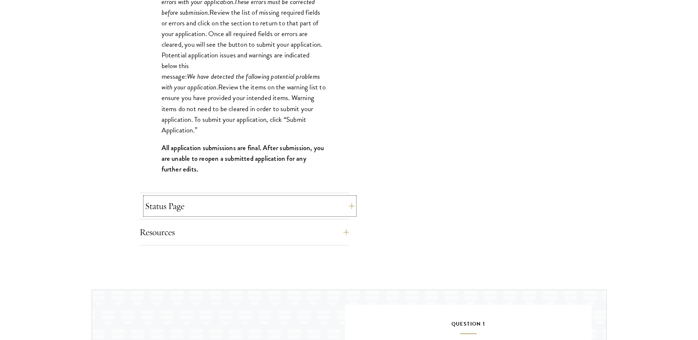
click at [231, 207] on button "Status Page" at bounding box center [250, 206] width 210 height 18
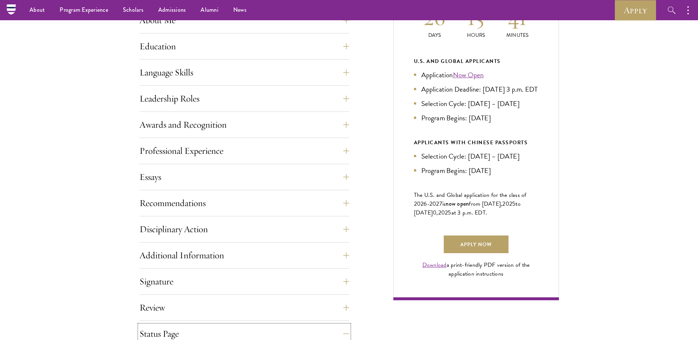
scroll to position [249, 0]
